Goal: Information Seeking & Learning: Compare options

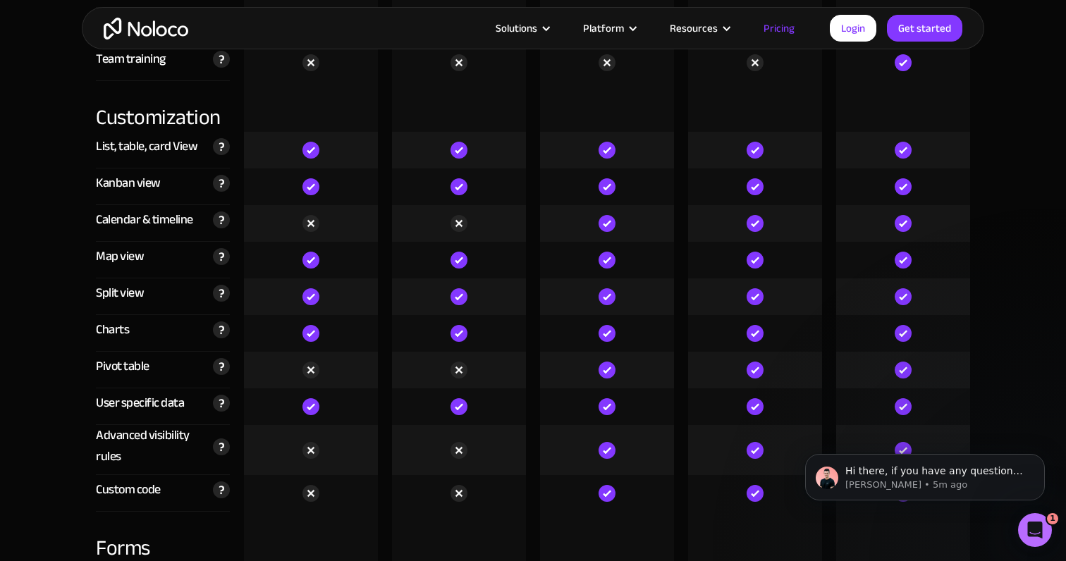
scroll to position [3871, 0]
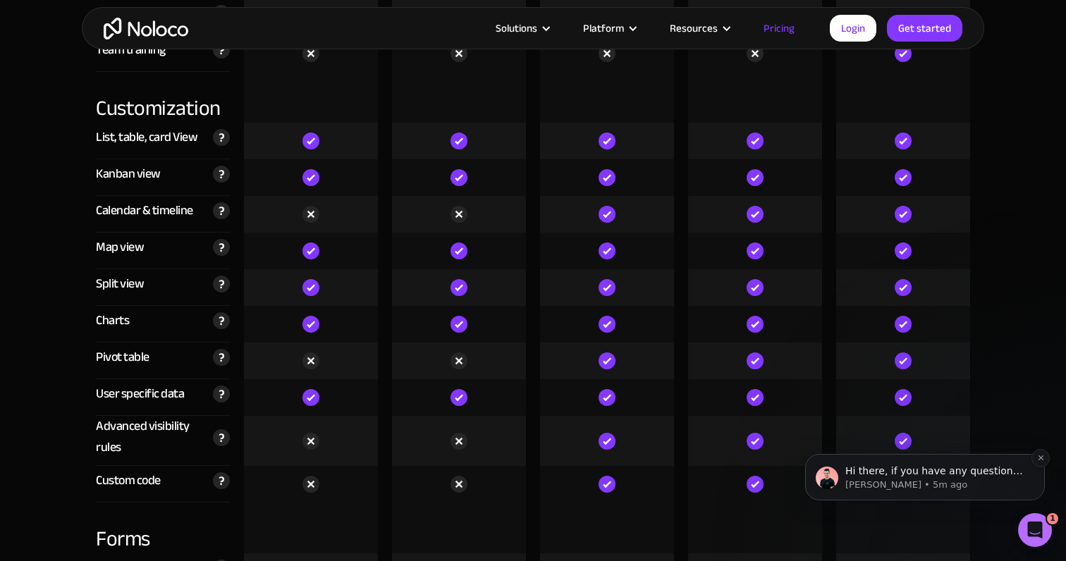
click at [968, 472] on p "Hi there, if you have any questions about our pricing, just let us know! [GEOGR…" at bounding box center [936, 472] width 182 height 14
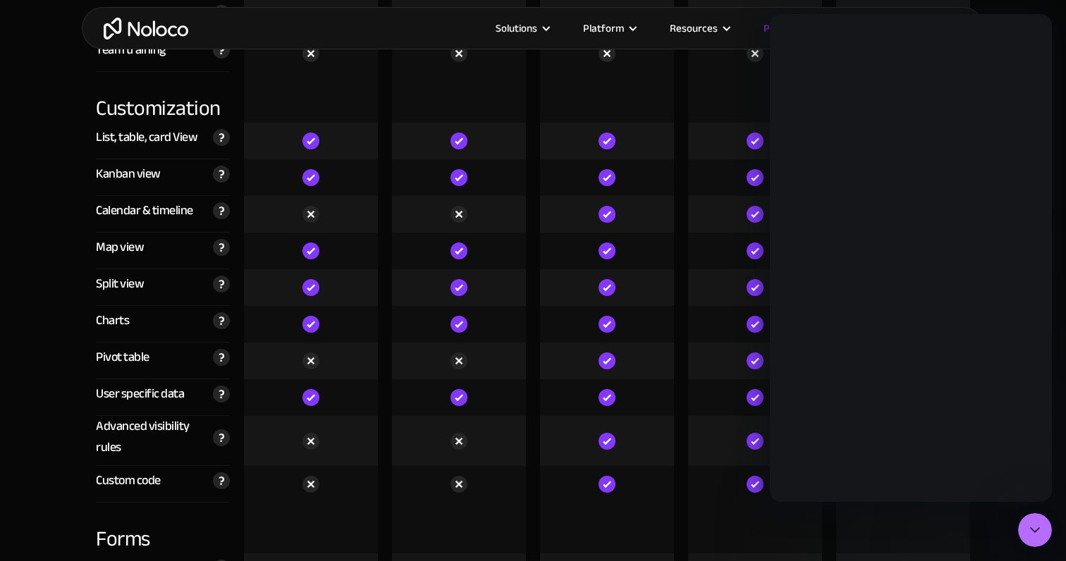
scroll to position [0, 0]
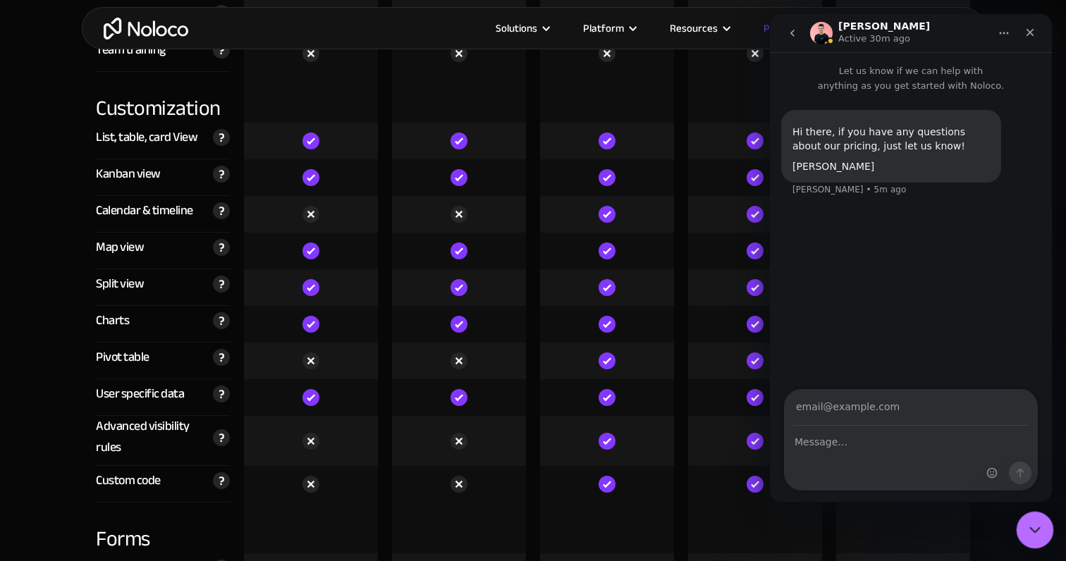
click at [1023, 521] on div "Close Intercom Messenger" at bounding box center [1033, 528] width 34 height 34
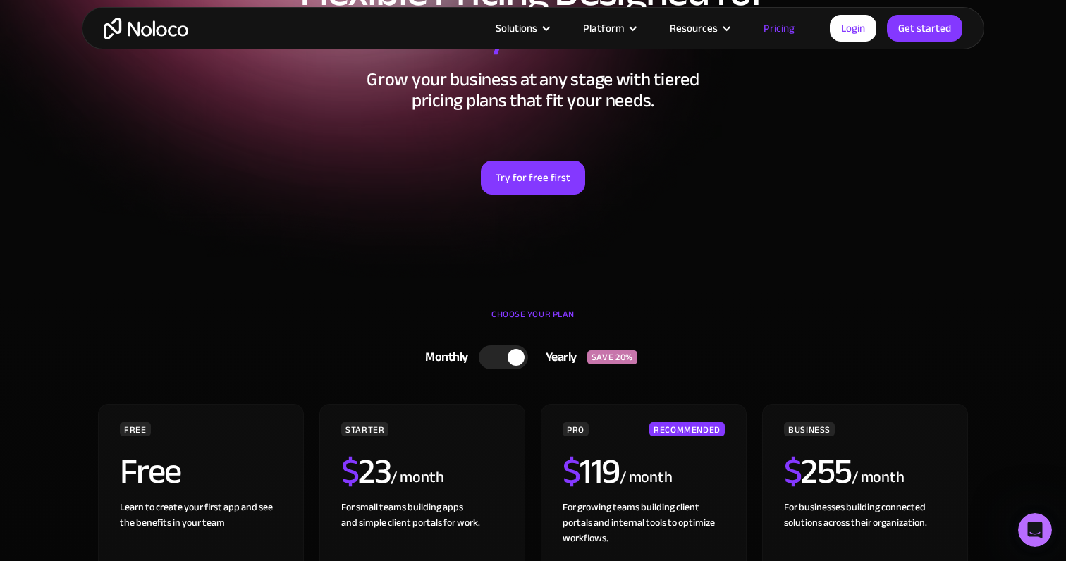
scroll to position [152, 0]
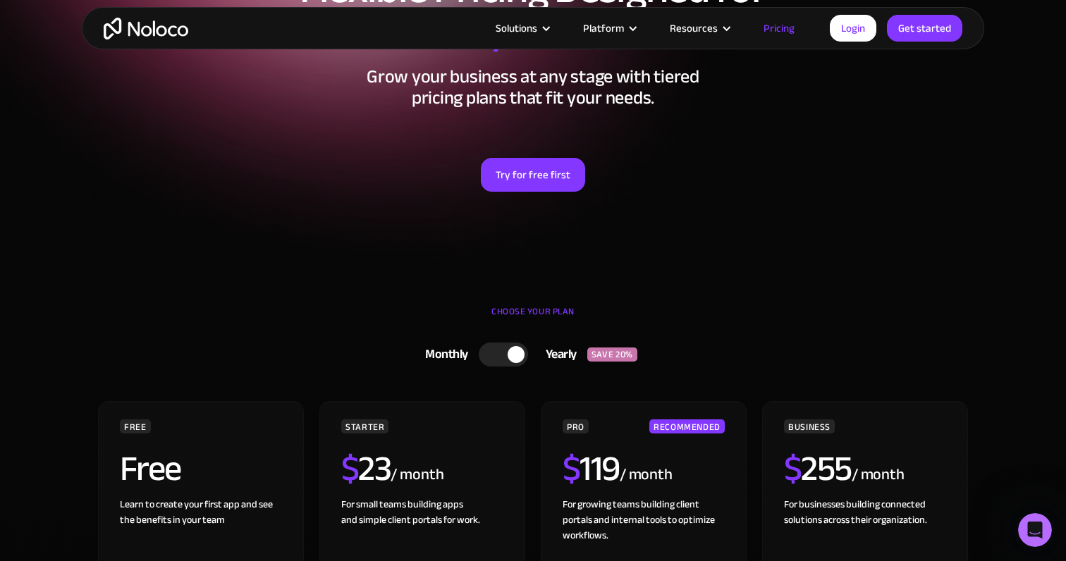
click at [513, 345] on div at bounding box center [503, 355] width 49 height 24
click at [513, 348] on div at bounding box center [508, 355] width 49 height 24
click at [513, 348] on div at bounding box center [516, 354] width 17 height 17
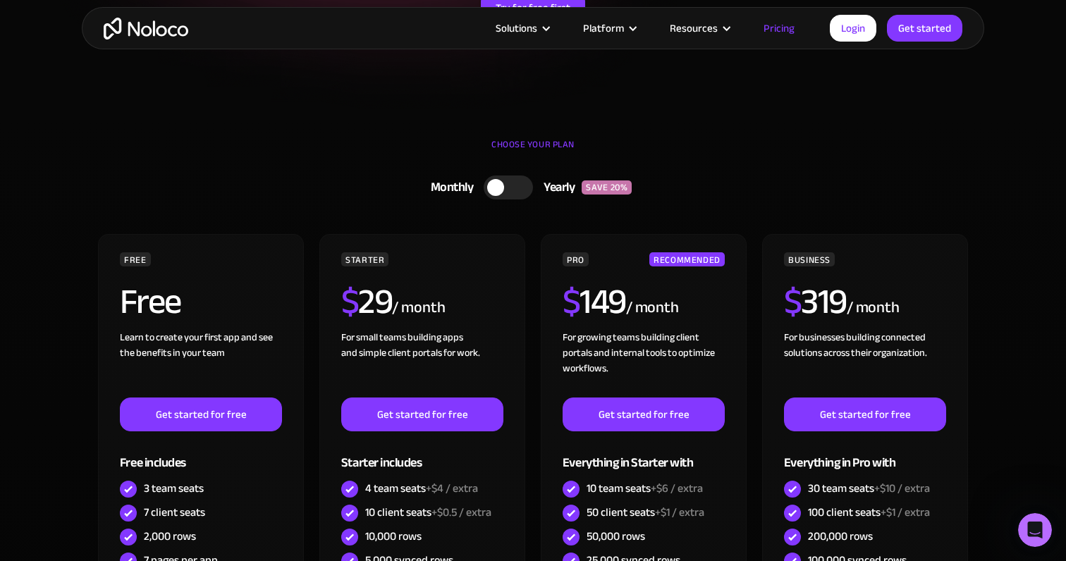
scroll to position [326, 0]
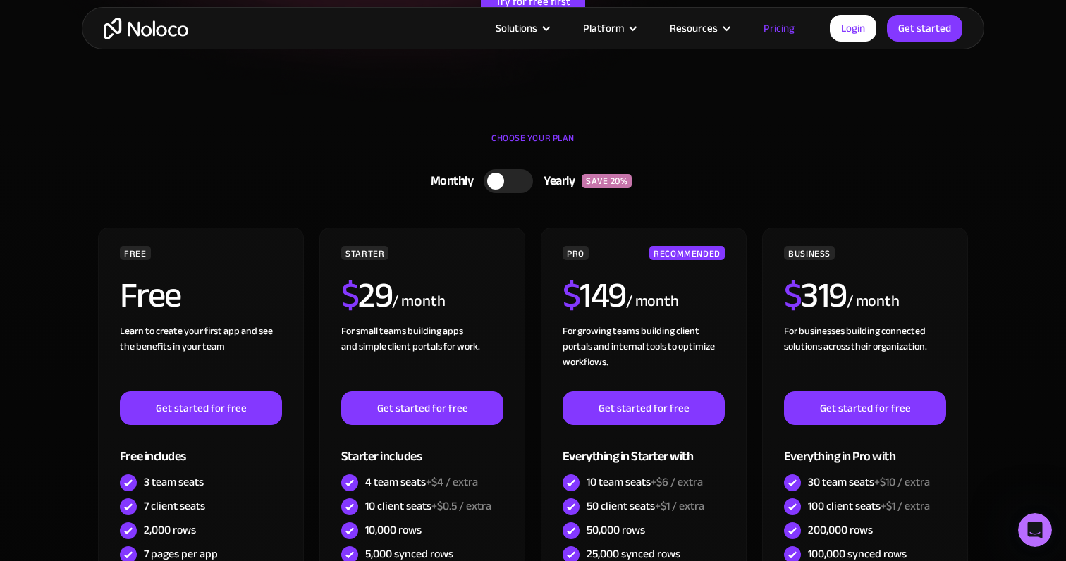
click at [508, 180] on div at bounding box center [508, 181] width 49 height 24
click at [508, 180] on div at bounding box center [516, 181] width 17 height 17
click at [521, 185] on div at bounding box center [508, 181] width 49 height 24
click at [516, 190] on div at bounding box center [503, 181] width 49 height 24
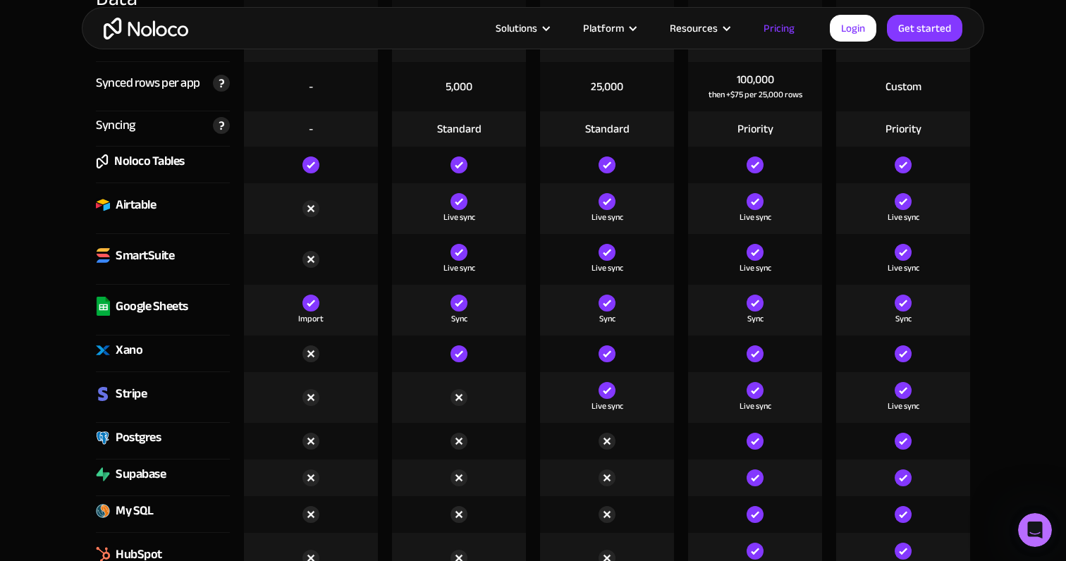
scroll to position [2058, 0]
